Goal: Task Accomplishment & Management: Manage account settings

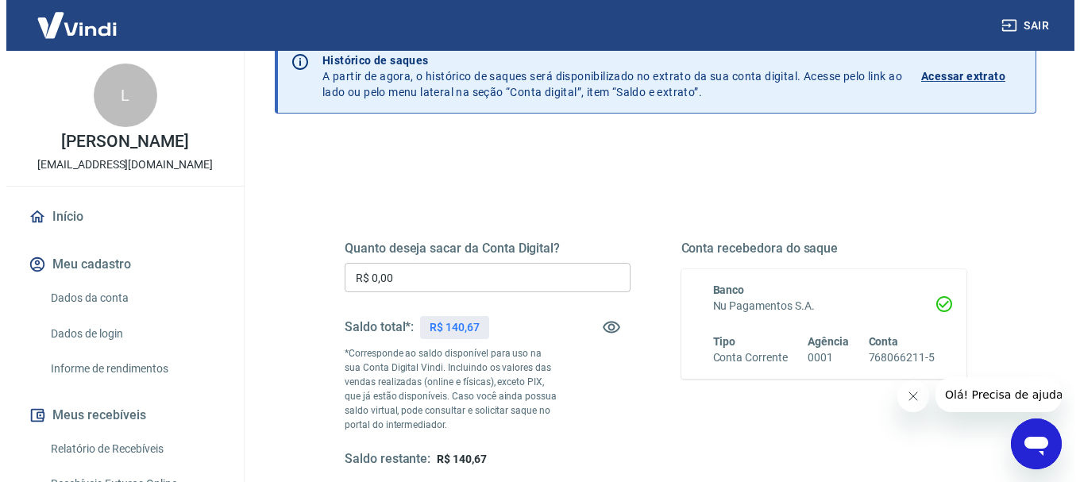
scroll to position [159, 0]
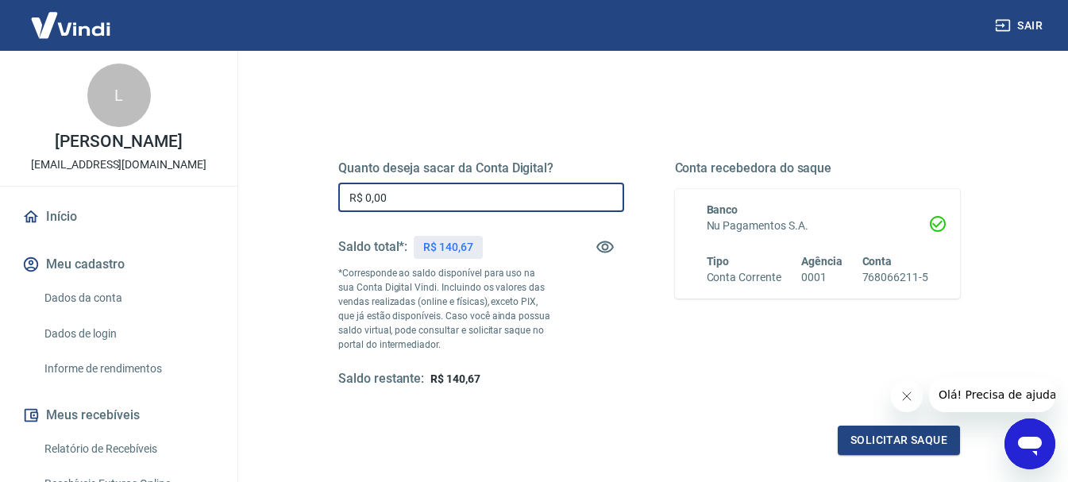
click at [410, 195] on input "R$ 0,00" at bounding box center [481, 197] width 286 height 29
type input "R$ 140,67"
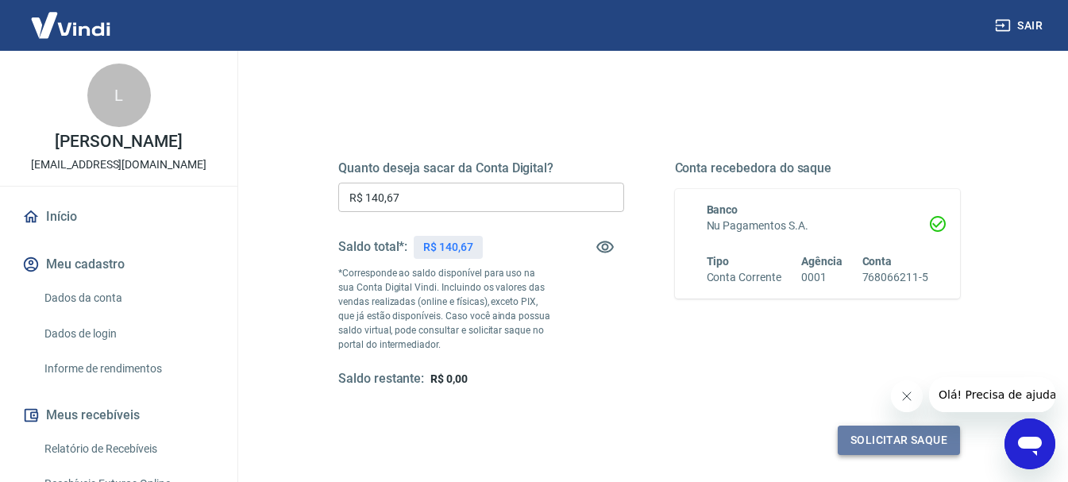
click at [870, 436] on button "Solicitar saque" at bounding box center [899, 440] width 122 height 29
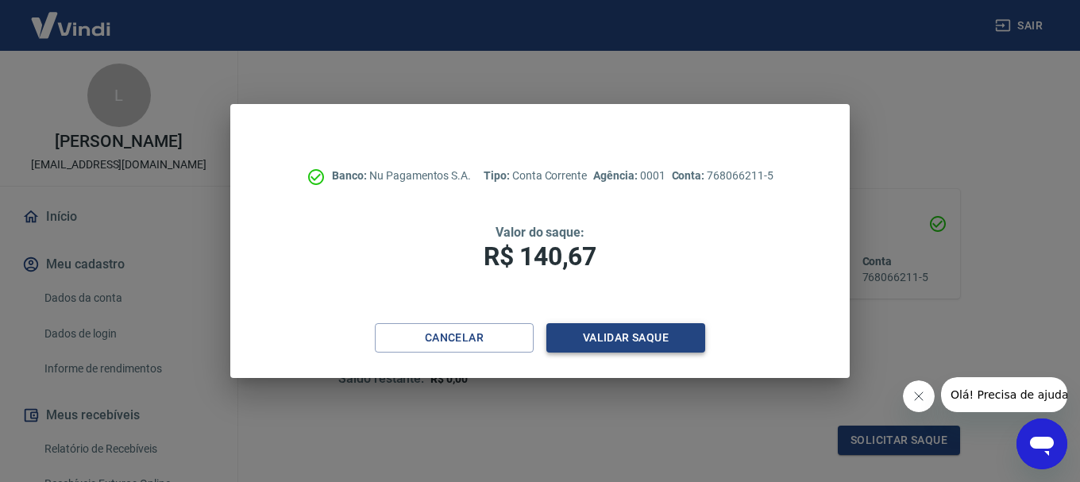
click at [651, 352] on button "Validar saque" at bounding box center [625, 337] width 159 height 29
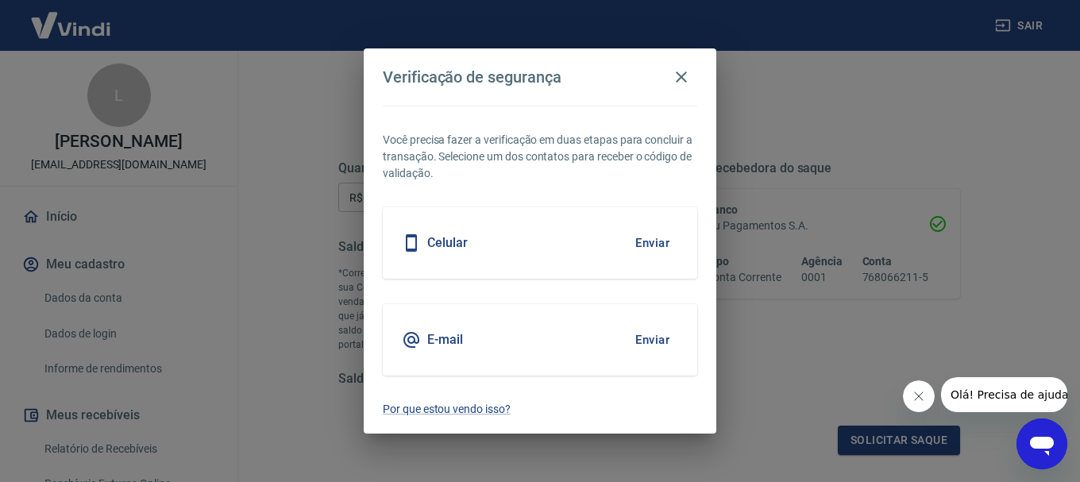
click at [661, 242] on button "Enviar" at bounding box center [652, 242] width 52 height 33
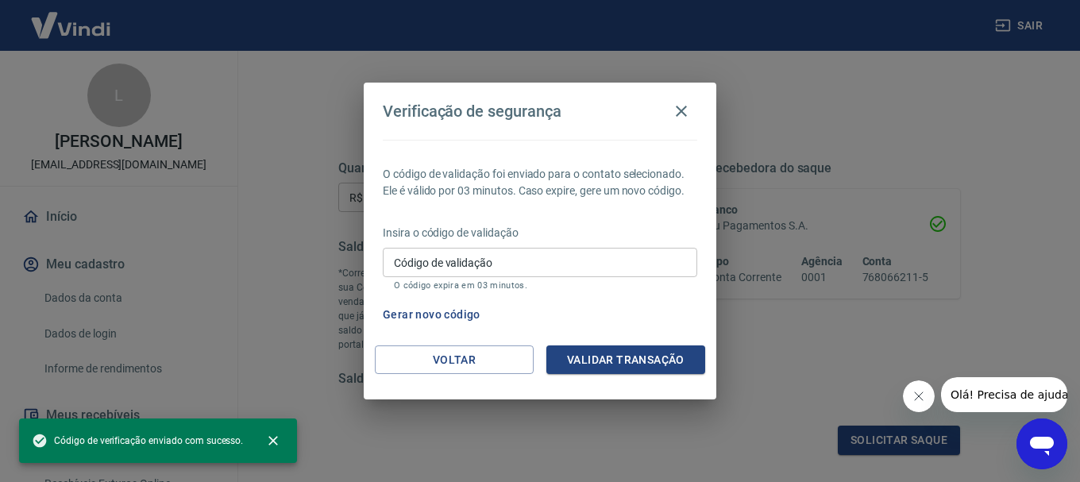
click at [443, 268] on input "Código de validação" at bounding box center [540, 262] width 314 height 29
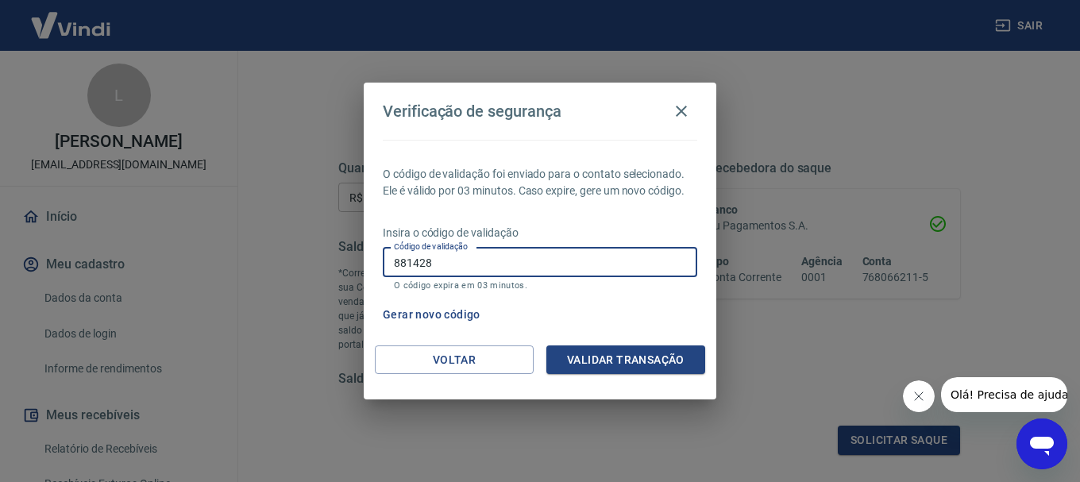
type input "881428"
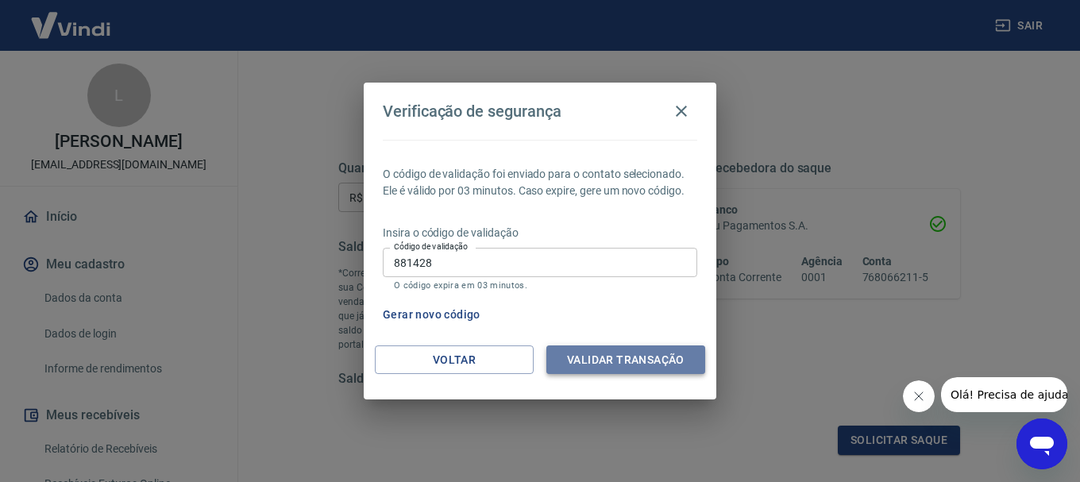
click at [595, 349] on button "Validar transação" at bounding box center [625, 359] width 159 height 29
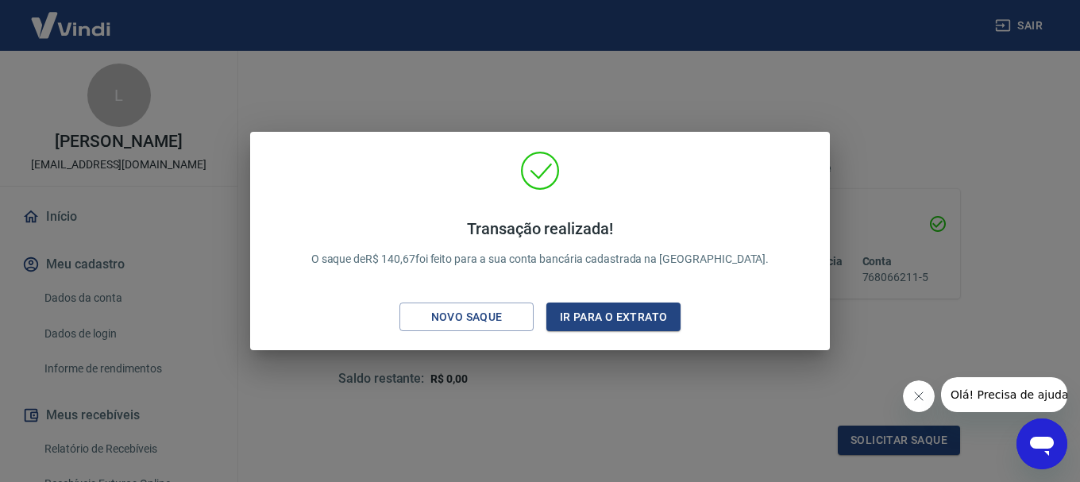
click at [834, 102] on div "Transação realizada! O saque de R$ 140,67 foi feito para a sua conta bancária c…" at bounding box center [540, 241] width 1080 height 482
